Goal: Information Seeking & Learning: Check status

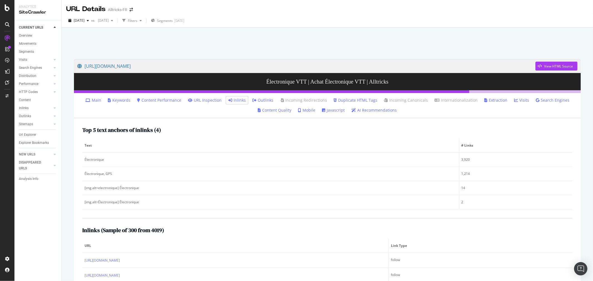
drag, startPoint x: 28, startPoint y: 134, endPoint x: 559, endPoint y: 15, distance: 543.8
click at [28, 134] on div "Url Explorer" at bounding box center [27, 135] width 17 height 6
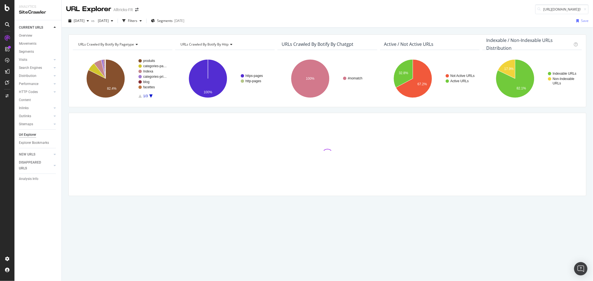
scroll to position [0, 26]
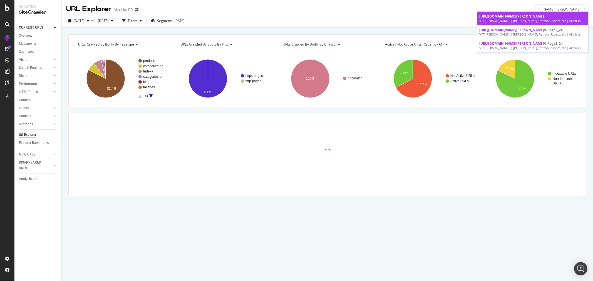
type input "[URL][DOMAIN_NAME][PERSON_NAME]"
click at [531, 19] on div "VTT [PERSON_NAME] | [PERSON_NAME], Patron, Aspect, etc | Alltricks" at bounding box center [532, 21] width 107 height 4
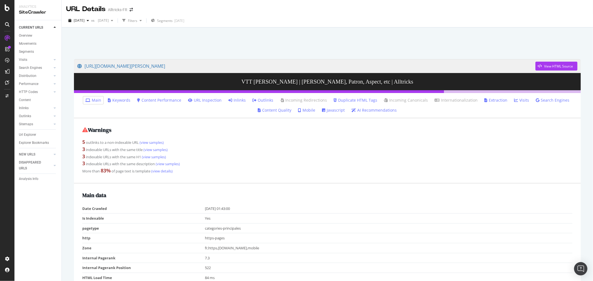
click at [237, 98] on link "Inlinks" at bounding box center [237, 101] width 18 height 6
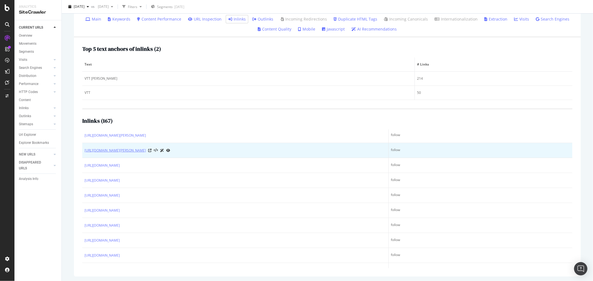
scroll to position [82, 0]
